Goal: Task Accomplishment & Management: Manage account settings

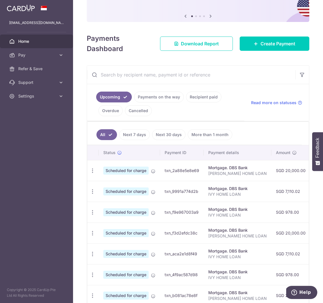
click at [171, 99] on link "Payments on the way" at bounding box center [159, 97] width 50 height 11
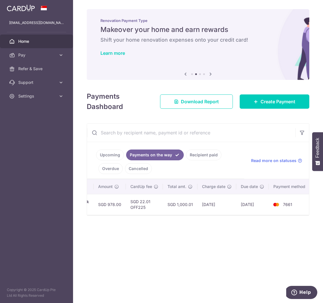
scroll to position [0, 145]
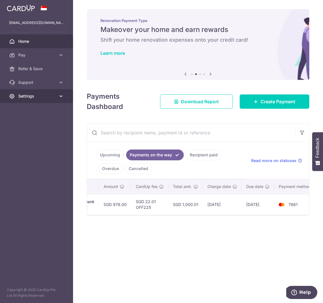
click at [24, 95] on span "Settings" at bounding box center [37, 96] width 38 height 6
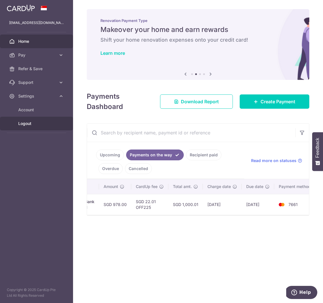
click at [38, 128] on link "Logout" at bounding box center [36, 124] width 73 height 14
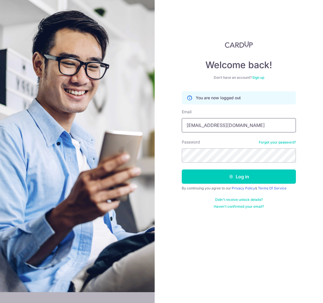
click at [209, 128] on input "[EMAIL_ADDRESS][DOMAIN_NAME]" at bounding box center [239, 125] width 114 height 14
type input "lchkelvin@gmail.com"
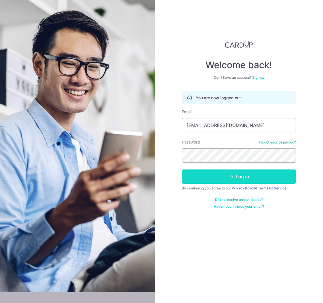
click at [229, 180] on button "Log in" at bounding box center [239, 176] width 114 height 14
